Goal: Transaction & Acquisition: Purchase product/service

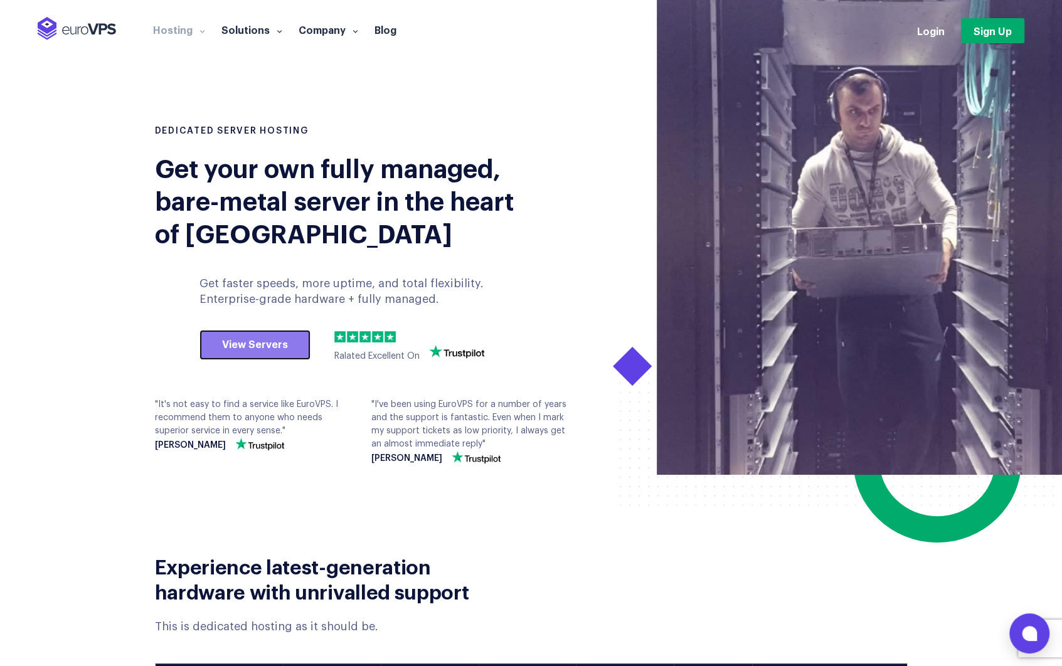
click at [251, 350] on link "View Servers" at bounding box center [254, 345] width 111 height 30
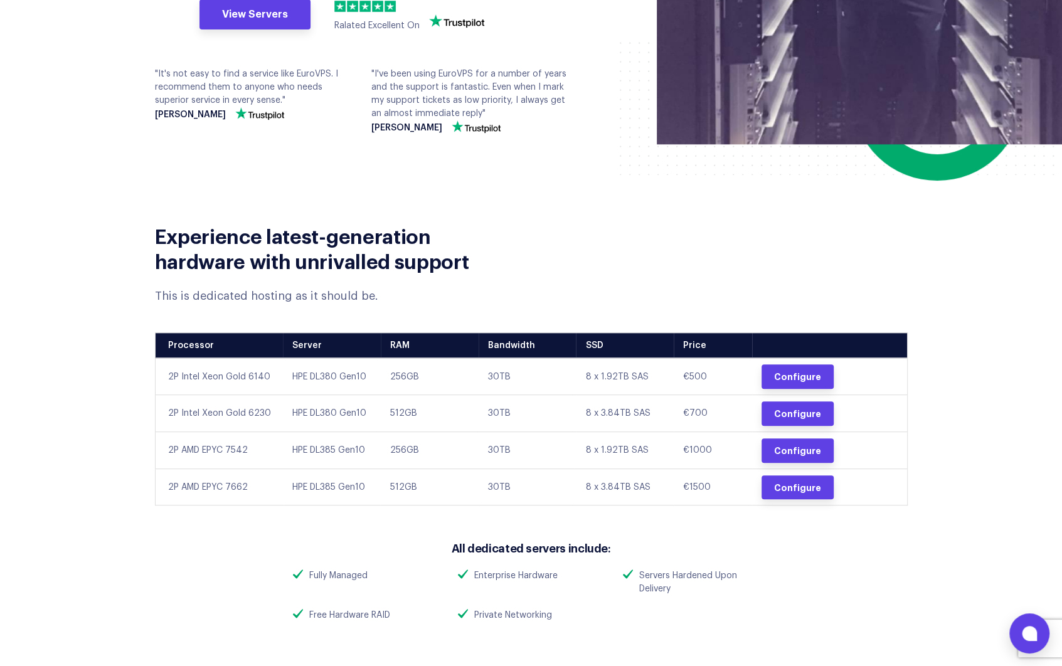
scroll to position [302, 0]
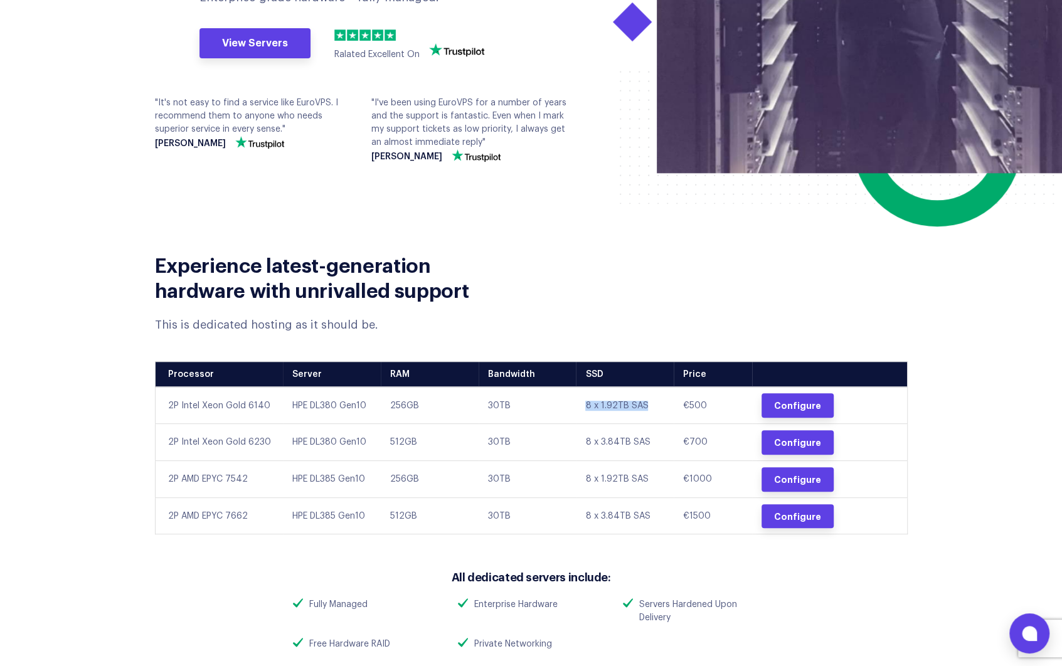
drag, startPoint x: 572, startPoint y: 403, endPoint x: 653, endPoint y: 401, distance: 81.5
click at [653, 401] on tr "2P Intel Xeon Gold 6140 HPE DL380 Gen10 256GB 30TB 8 x 1.92TB SAS €500 Configure" at bounding box center [531, 405] width 752 height 37
click at [614, 407] on td "8 x 1.92TB SAS" at bounding box center [625, 405] width 98 height 37
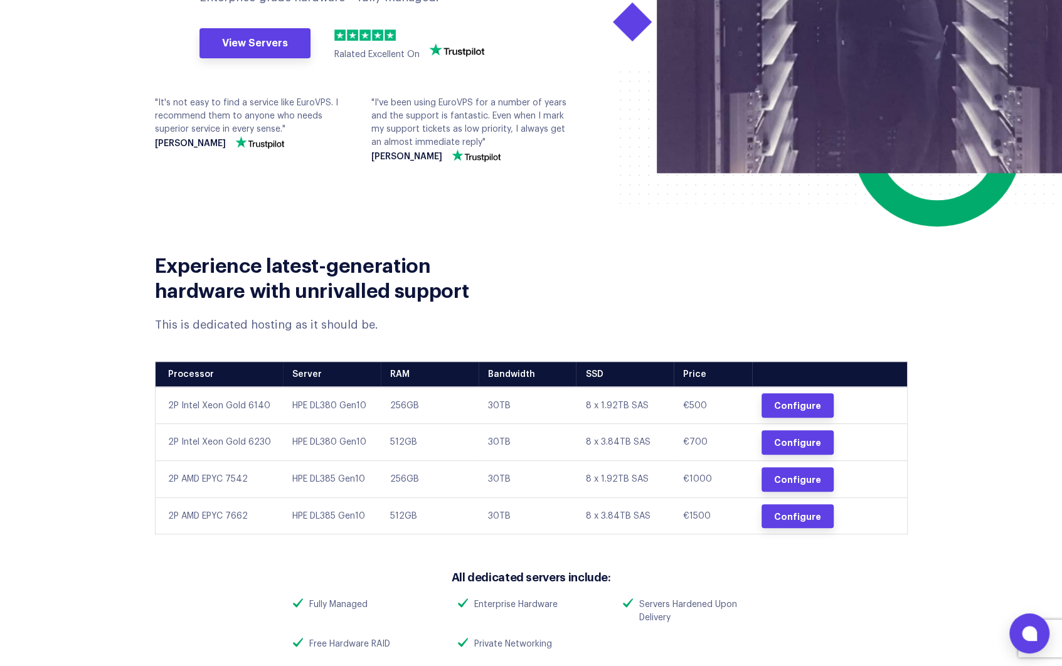
click at [492, 411] on td "30TB" at bounding box center [527, 405] width 98 height 37
drag, startPoint x: 186, startPoint y: 408, endPoint x: 720, endPoint y: 407, distance: 533.6
click at [720, 407] on tr "2P Intel Xeon Gold 6140 HPE DL380 Gen10 256GB 30TB 8 x 1.92TB SAS €500 Configure" at bounding box center [531, 405] width 752 height 37
click at [622, 409] on td "8 x 1.92TB SAS" at bounding box center [625, 405] width 98 height 37
click at [771, 401] on link "Configure" at bounding box center [797, 405] width 72 height 24
